Goal: Task Accomplishment & Management: Use online tool/utility

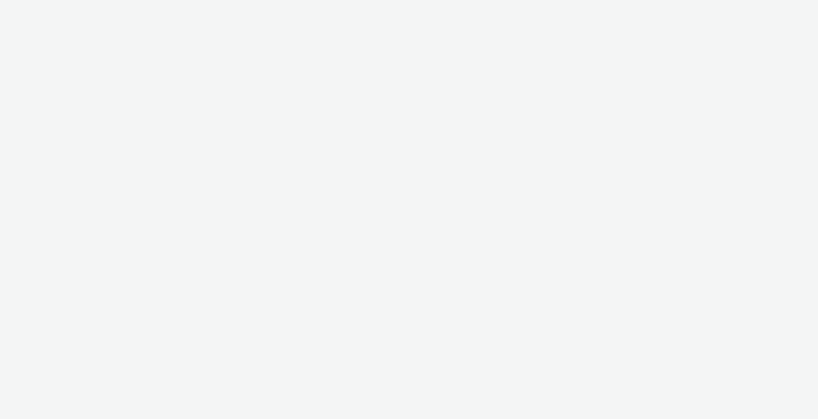
select select "9bcd8e0d-5764-4b89-88fe-b89ee02050ce"
select select "b9dae05b-e3f1-4ff2-954b-b373158465c4"
select select "9bcd8e0d-5764-4b89-88fe-b89ee02050ce"
select select "b9dae05b-e3f1-4ff2-954b-b373158465c4"
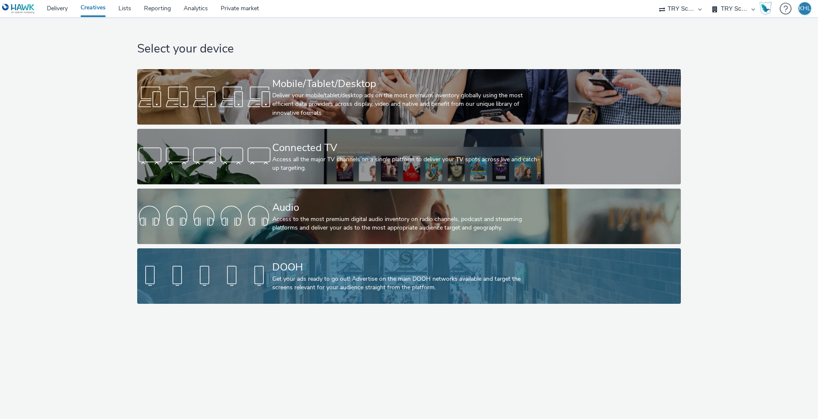
click at [304, 257] on div "DOOH Get your ads ready to go out! Advertise on the main DOOH networks availabl…" at bounding box center [407, 275] width 270 height 55
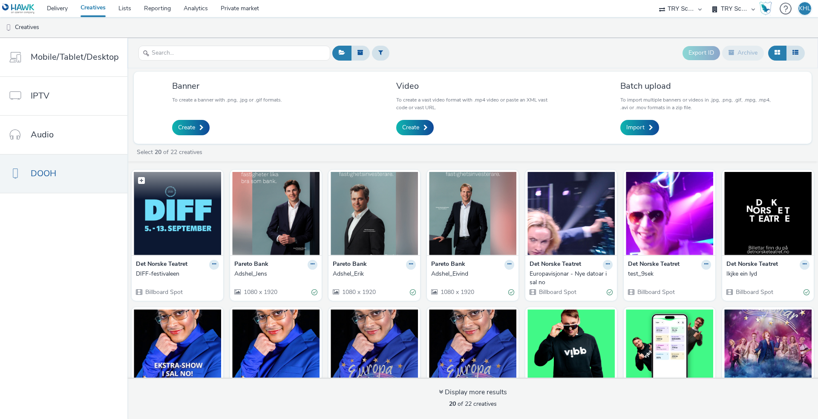
click at [190, 245] on img at bounding box center [177, 213] width 87 height 83
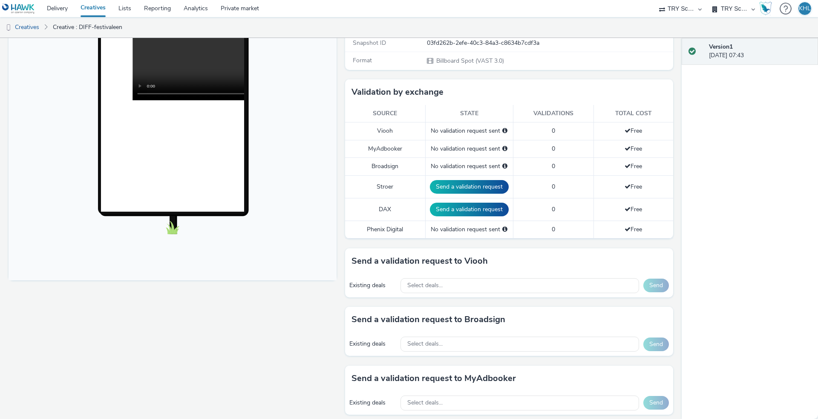
scroll to position [172, 0]
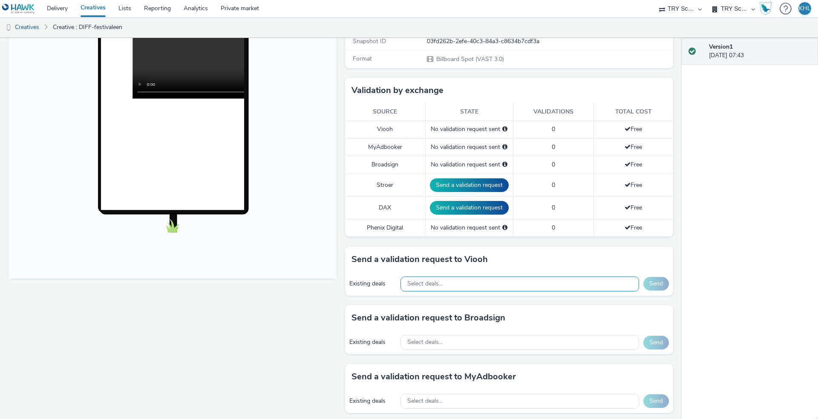
click at [464, 276] on div "Select deals..." at bounding box center [520, 283] width 239 height 15
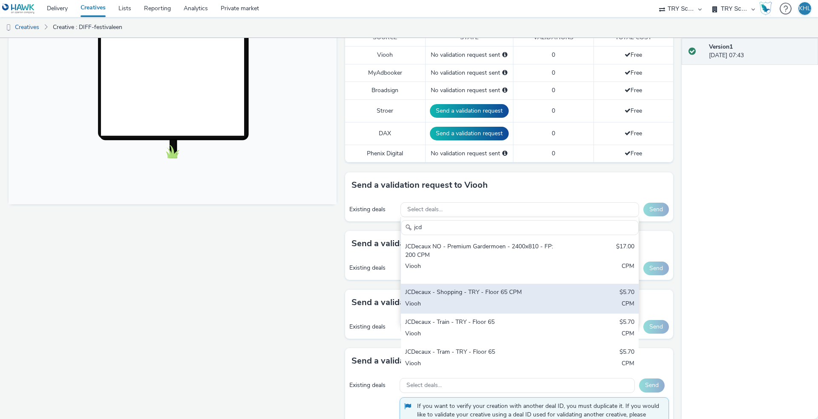
scroll to position [26, 0]
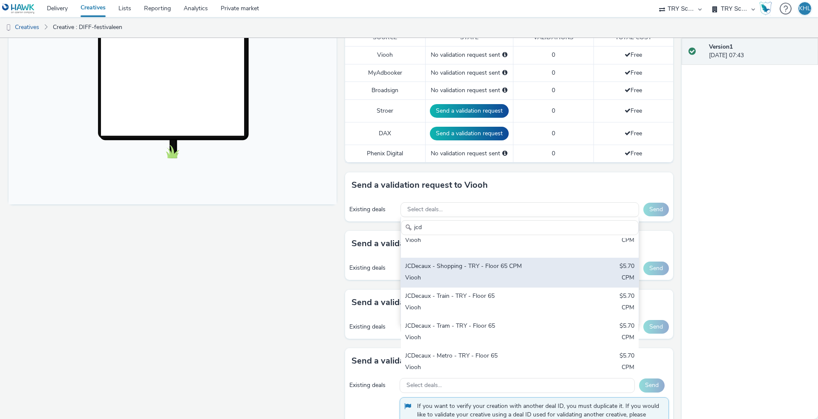
type input "jcd"
click at [466, 275] on div "Viooh" at bounding box center [480, 278] width 151 height 10
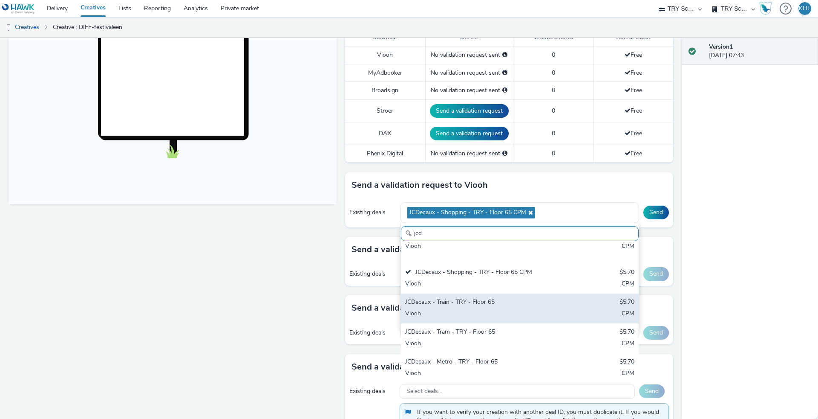
drag, startPoint x: 467, startPoint y: 283, endPoint x: 444, endPoint y: 307, distance: 33.8
click at [444, 309] on div "Viooh" at bounding box center [480, 314] width 151 height 10
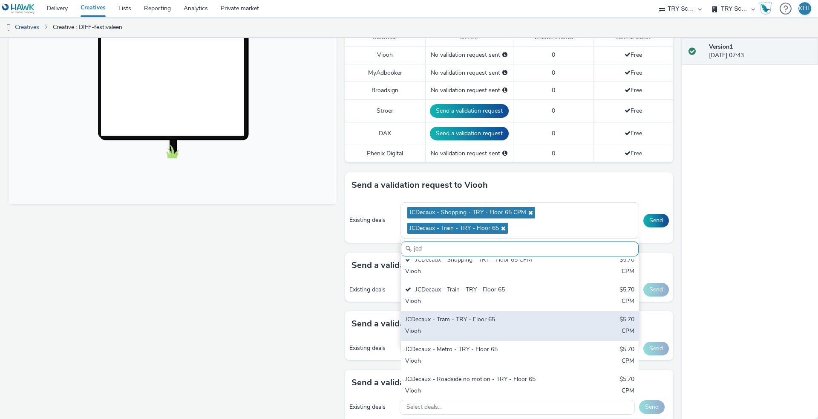
click at [451, 330] on div "Viooh" at bounding box center [480, 332] width 151 height 10
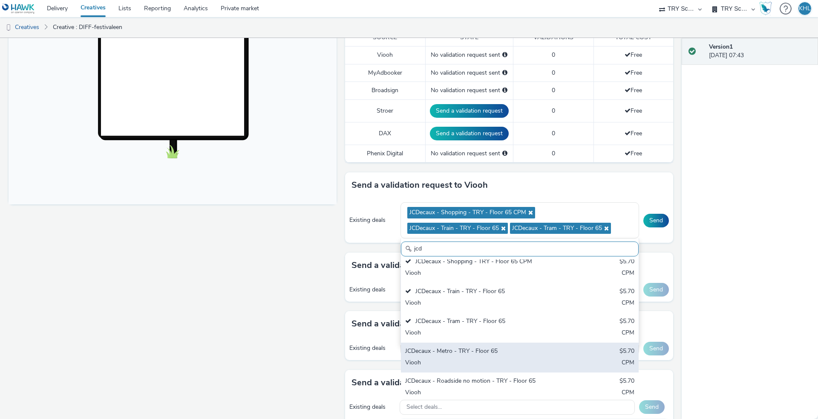
click at [454, 351] on div "JCDecaux - Metro - TRY - Floor 65" at bounding box center [480, 352] width 151 height 10
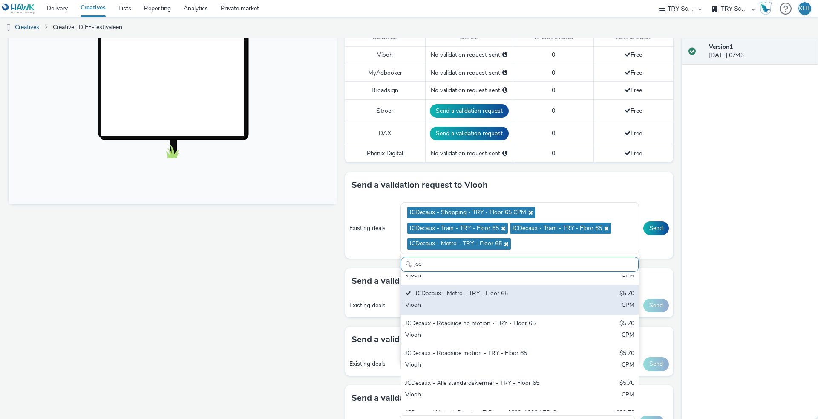
scroll to position [133, 0]
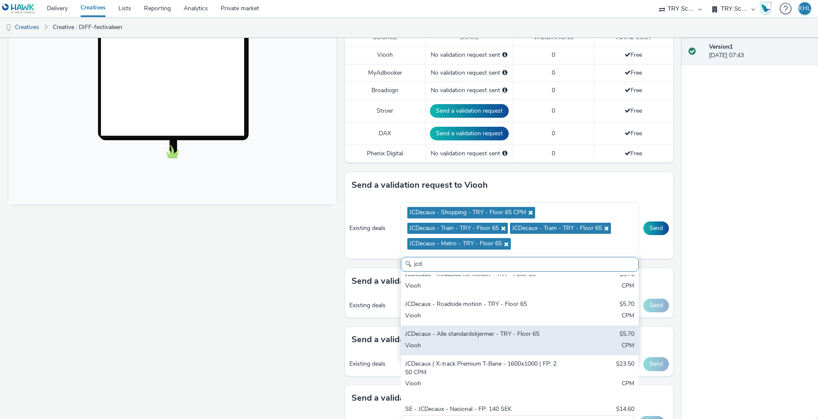
click at [481, 341] on div "Viooh" at bounding box center [480, 346] width 151 height 10
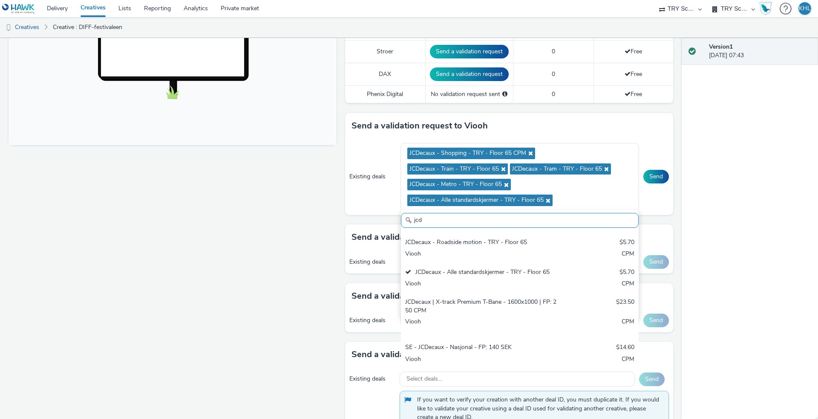
scroll to position [307, 0]
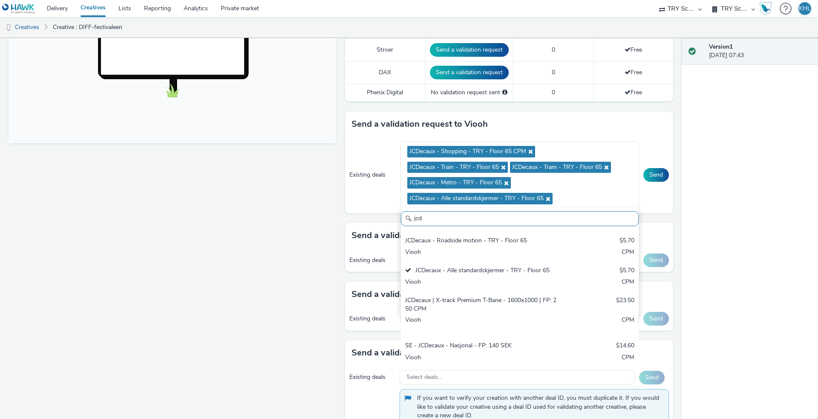
click at [236, 311] on div "Fullscreen" at bounding box center [175, 184] width 333 height 781
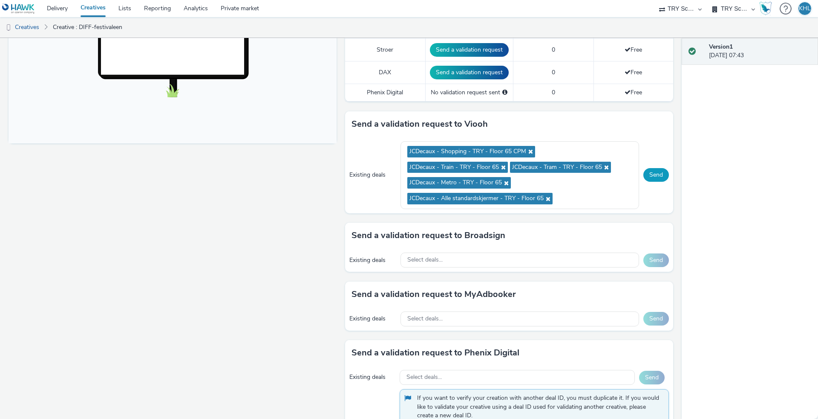
click at [658, 173] on button "Send" at bounding box center [657, 175] width 26 height 14
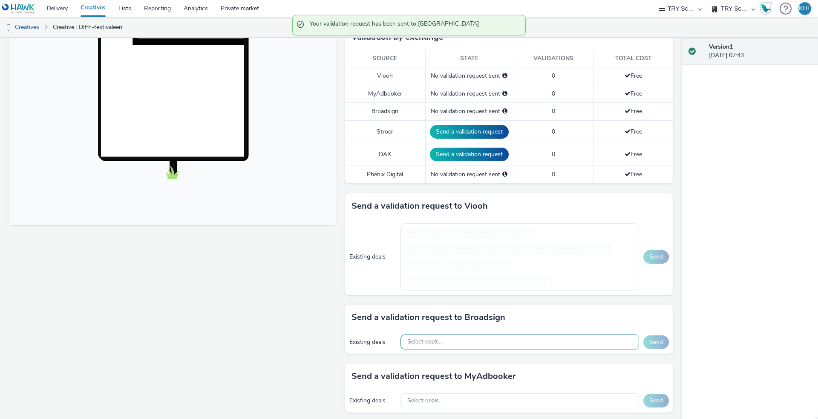
scroll to position [221, 0]
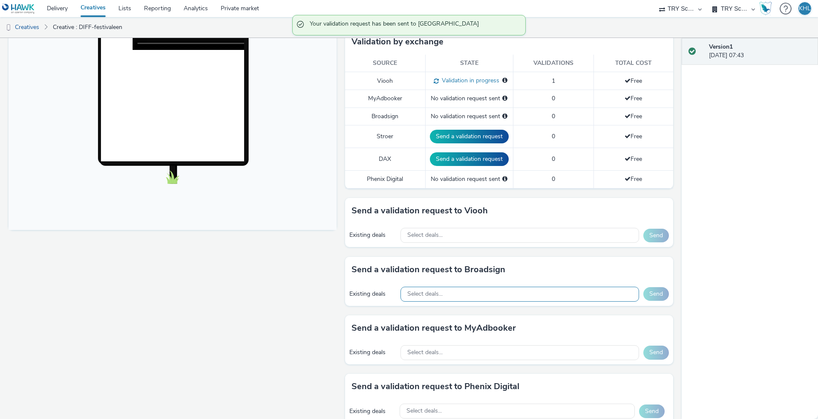
click at [454, 293] on div "Select deals..." at bounding box center [520, 293] width 239 height 15
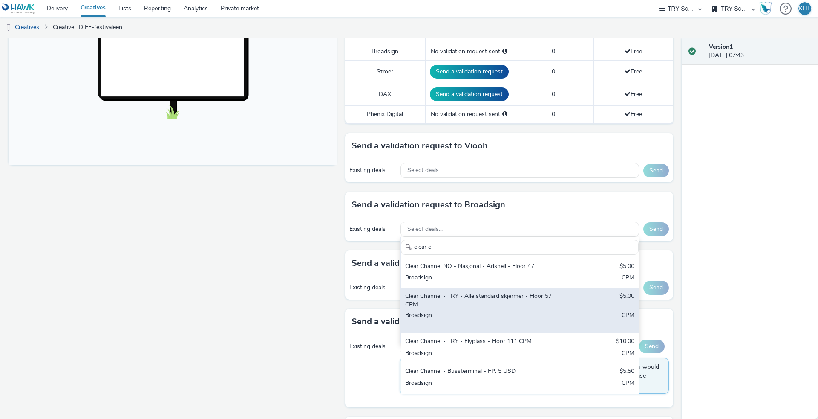
scroll to position [0, 0]
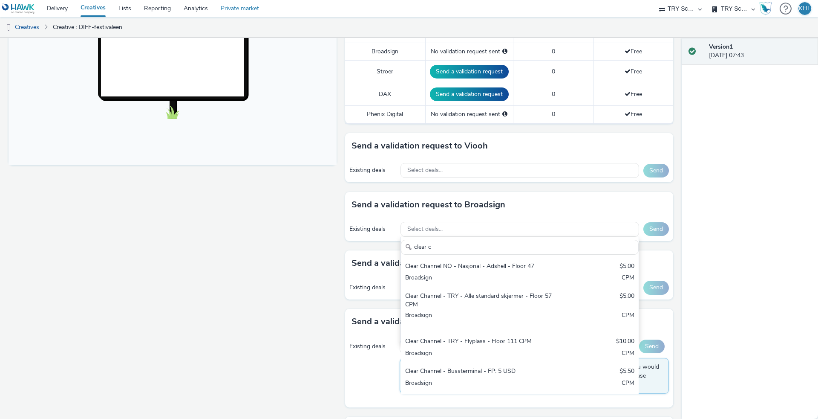
type input "clear c"
click at [238, 10] on link "Private market" at bounding box center [239, 8] width 51 height 17
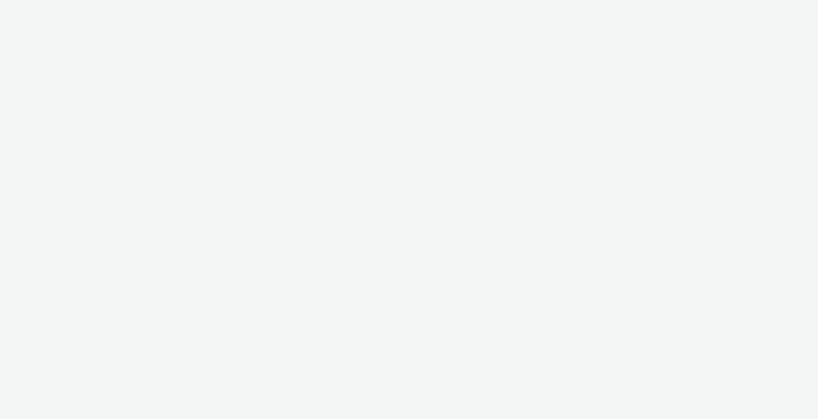
select select "9bcd8e0d-5764-4b89-88fe-b89ee02050ce"
select select "b9dae05b-e3f1-4ff2-954b-b373158465c4"
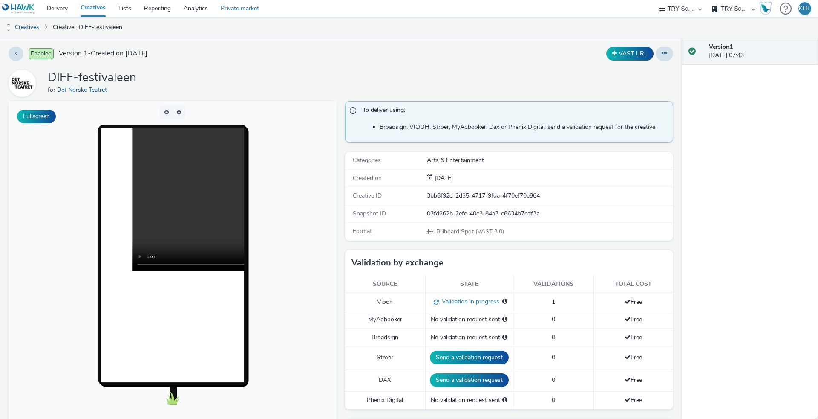
click at [241, 9] on link "Private market" at bounding box center [239, 8] width 51 height 17
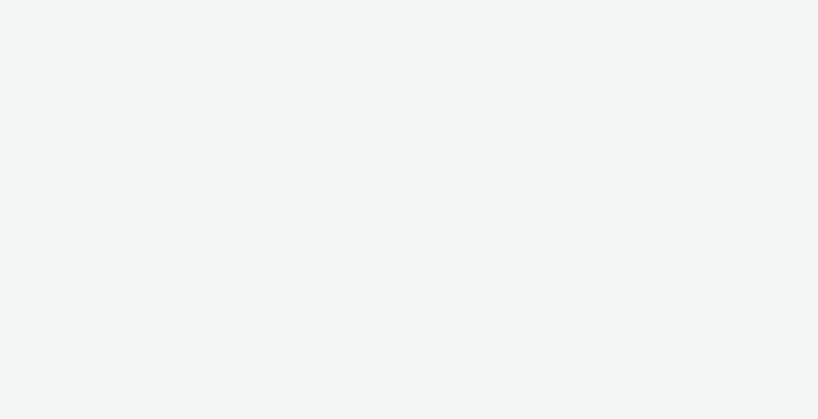
select select "9bcd8e0d-5764-4b89-88fe-b89ee02050ce"
select select "b9dae05b-e3f1-4ff2-954b-b373158465c4"
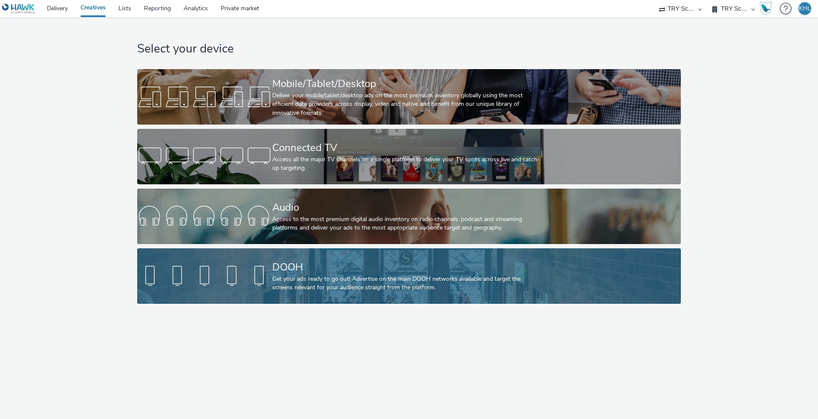
click at [383, 272] on div "DOOH" at bounding box center [407, 267] width 270 height 15
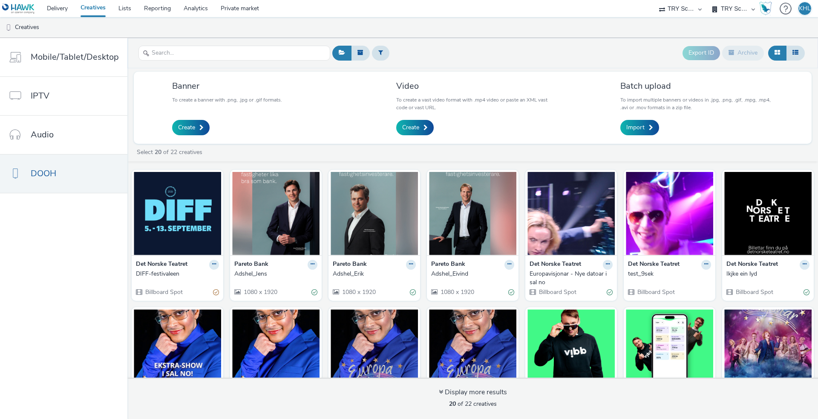
click at [552, 263] on strong "Det Norske Teatret" at bounding box center [556, 265] width 52 height 10
click at [564, 239] on img at bounding box center [571, 213] width 87 height 83
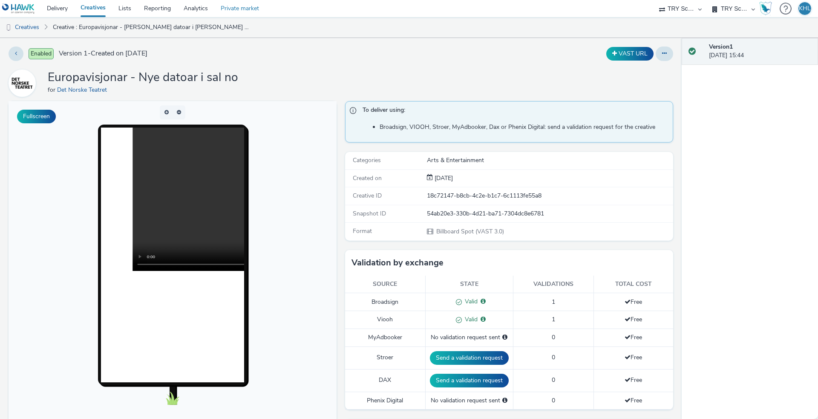
click at [250, 3] on link "Private market" at bounding box center [239, 8] width 51 height 17
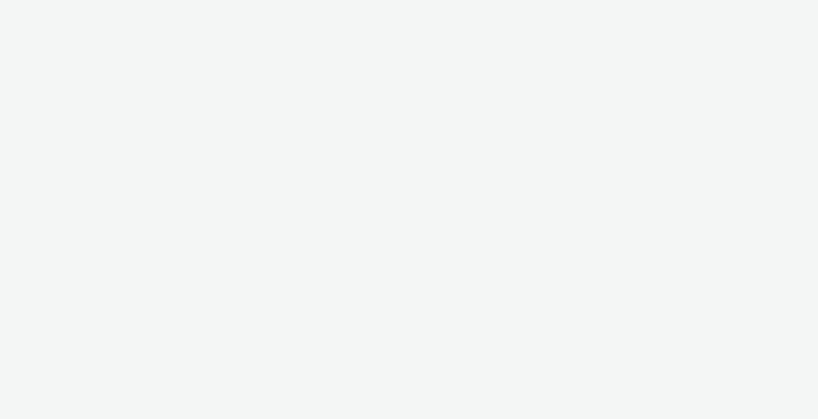
select select "c2295f28-7c96-446f-b279-53c23ee2b854"
